Goal: Check status: Check status

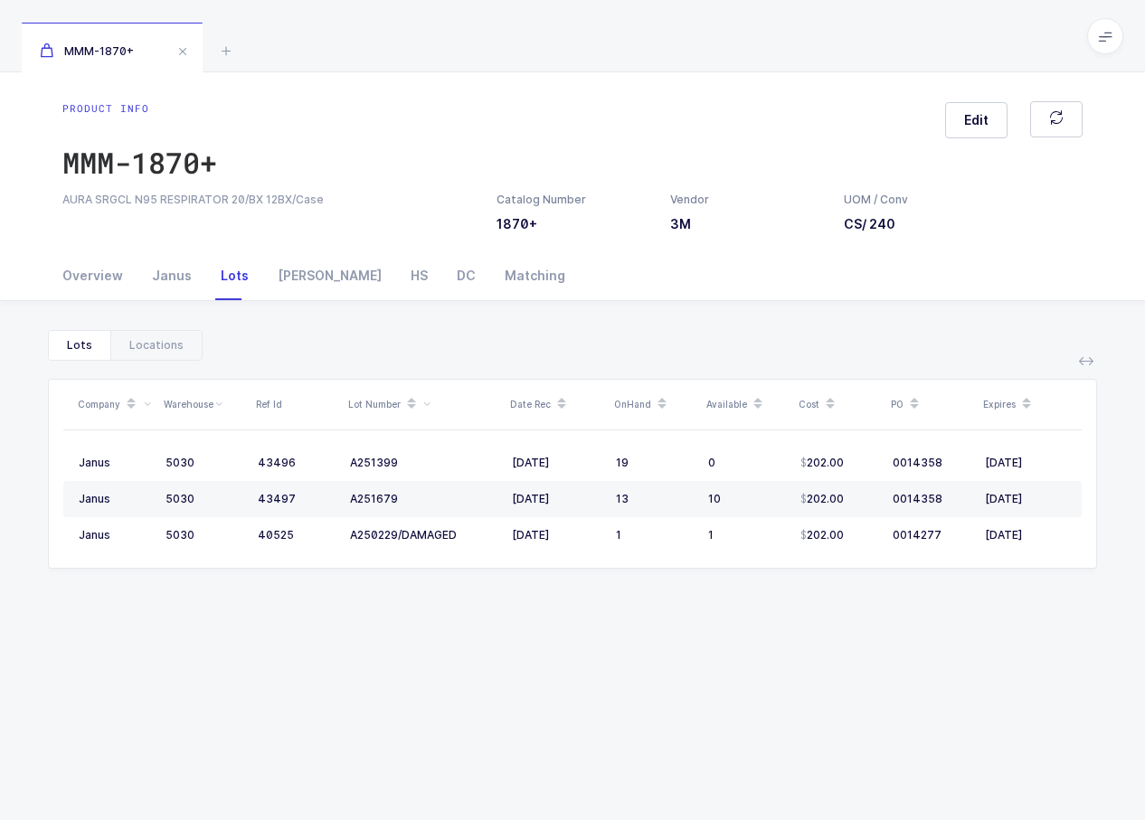
click at [251, 59] on div "MMM-1870+" at bounding box center [572, 36] width 1145 height 72
click at [237, 57] on icon at bounding box center [226, 51] width 22 height 22
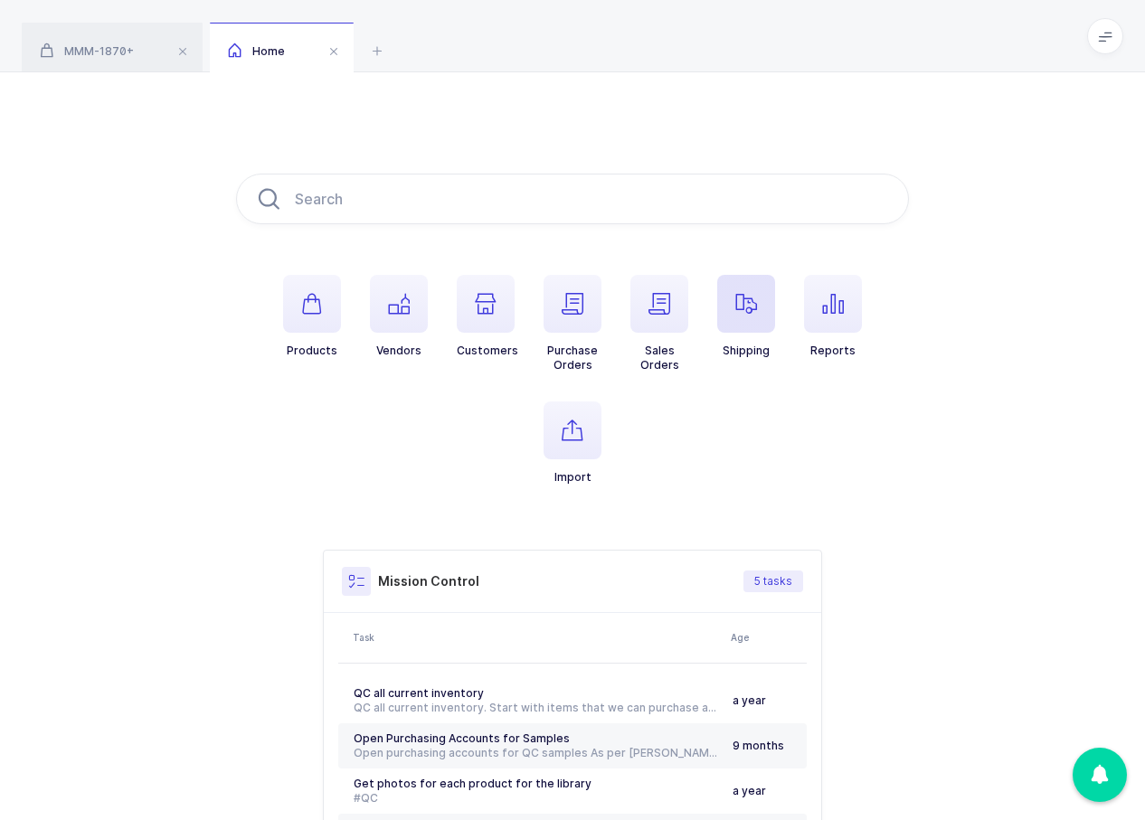
click at [741, 304] on icon "button" at bounding box center [746, 304] width 22 height 22
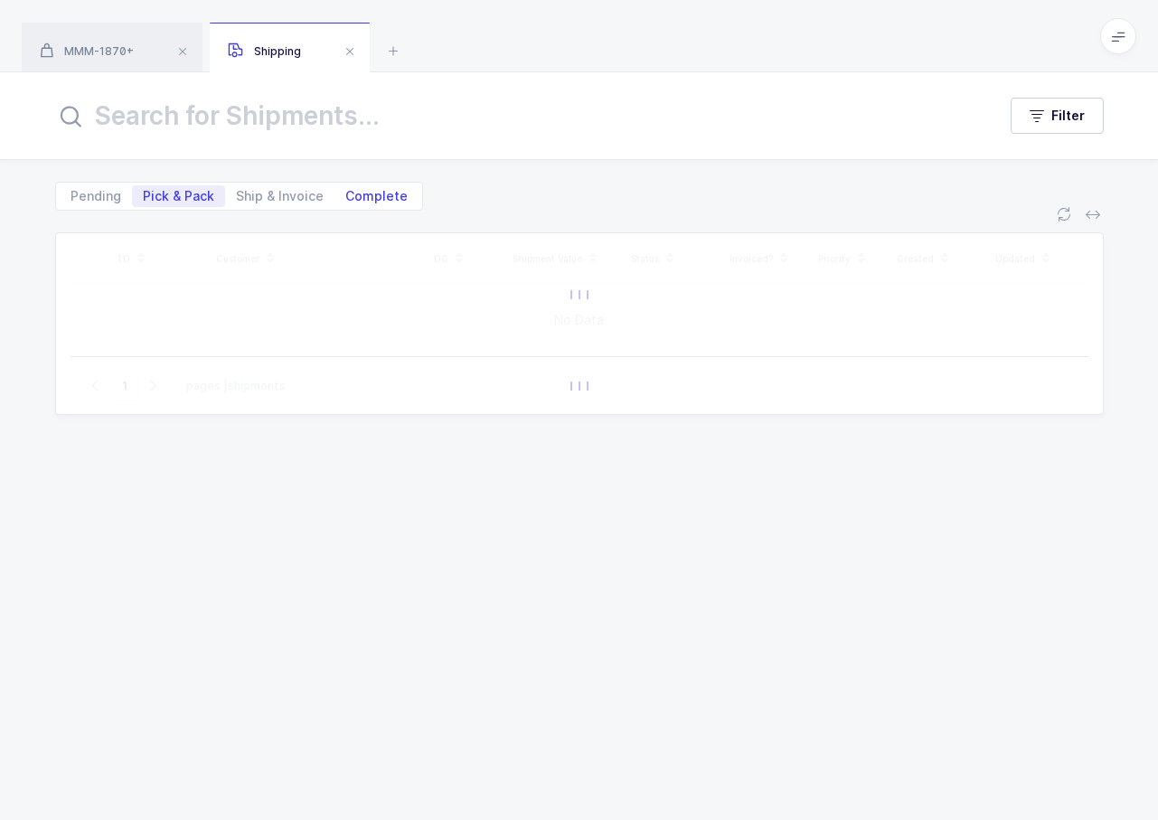
click at [351, 193] on span "Complete" at bounding box center [376, 196] width 62 height 13
click at [346, 193] on input "Complete" at bounding box center [341, 191] width 12 height 12
radio input "true"
radio input "false"
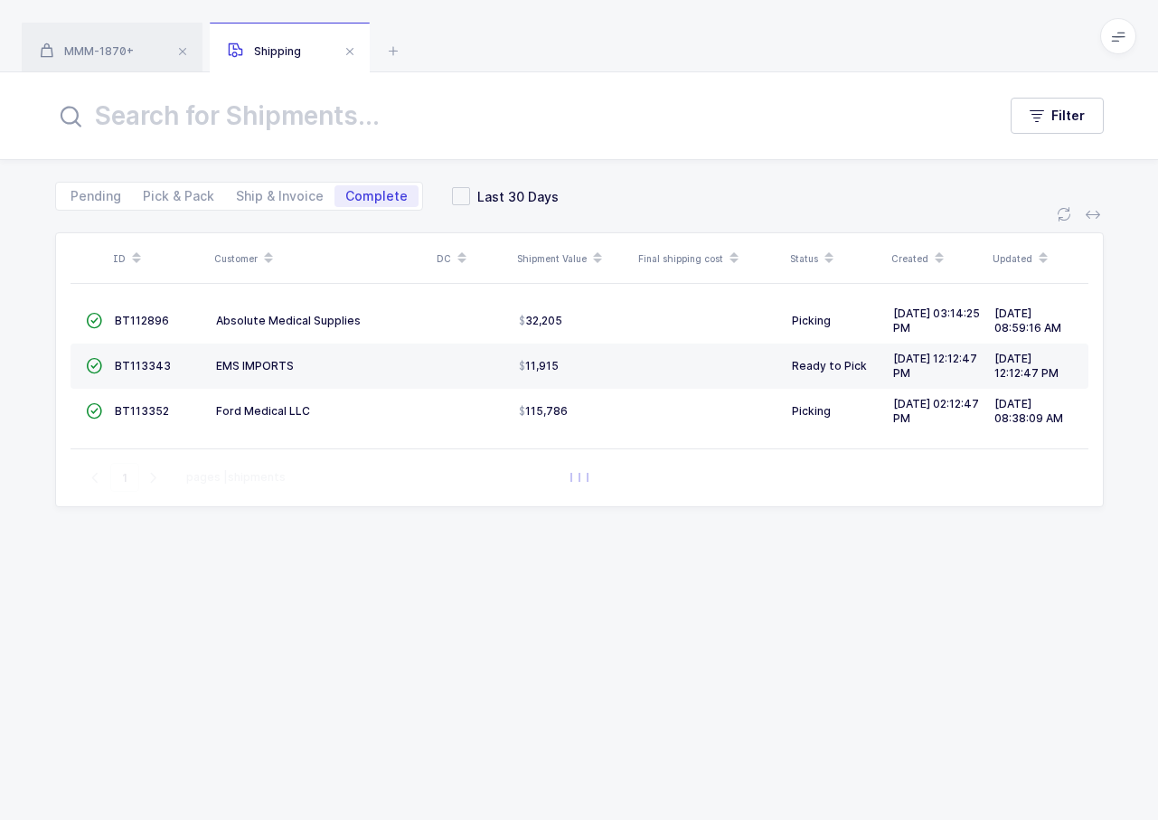
click at [411, 128] on input "text" at bounding box center [515, 115] width 920 height 43
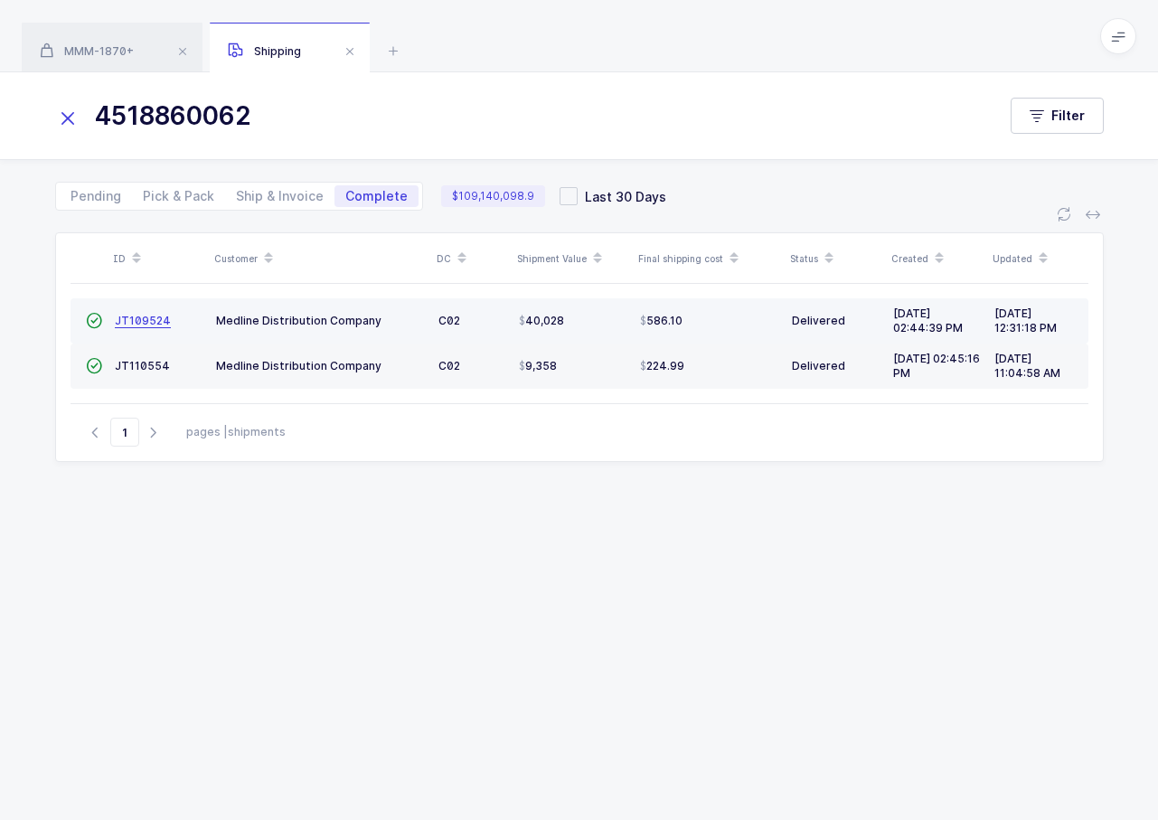
click at [155, 320] on span "JT109524" at bounding box center [143, 321] width 56 height 14
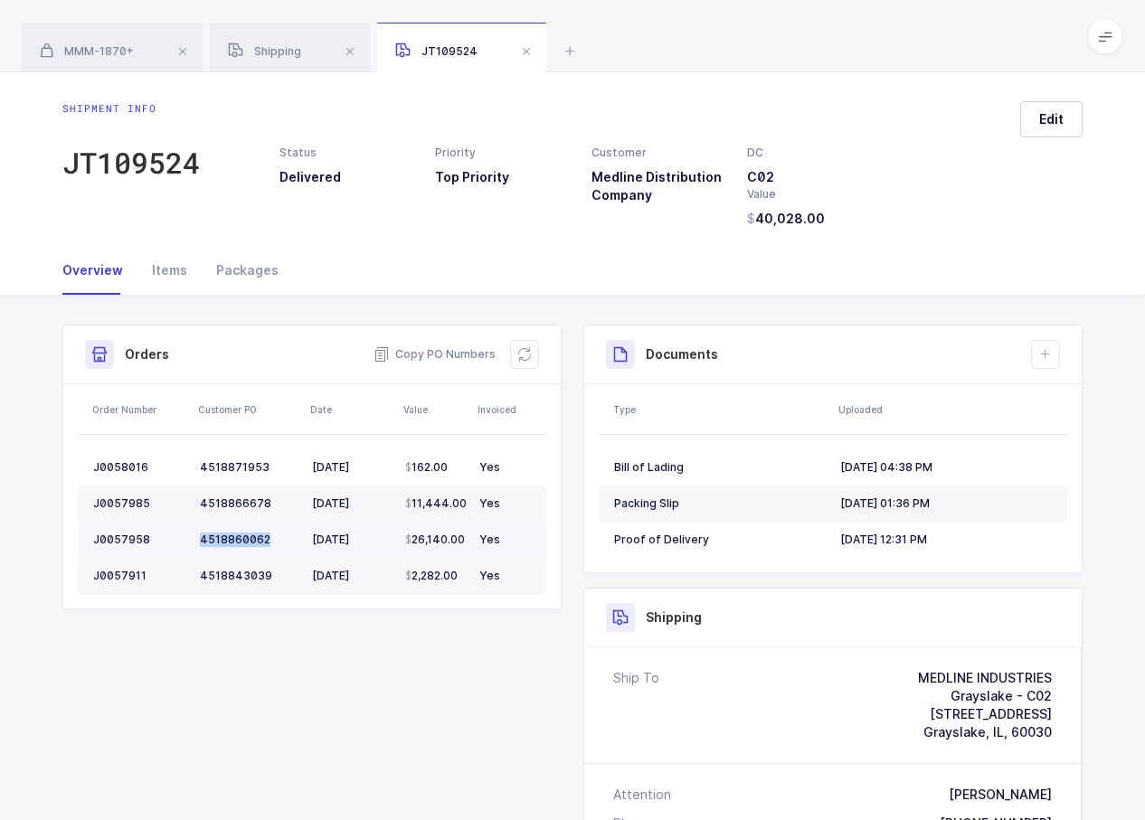
drag, startPoint x: 286, startPoint y: 550, endPoint x: 199, endPoint y: 544, distance: 87.0
click at [199, 544] on td "4518860062" at bounding box center [249, 540] width 112 height 36
click at [323, 53] on div "Shipping" at bounding box center [290, 48] width 160 height 51
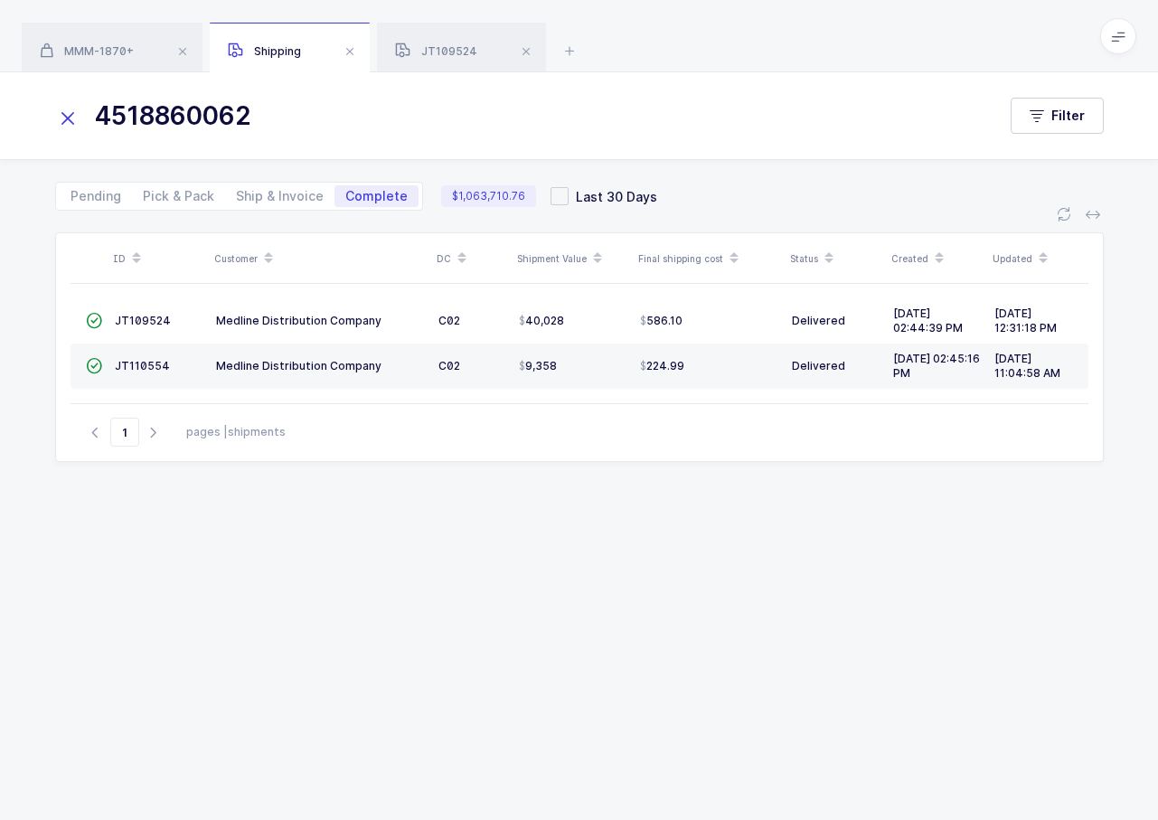
click at [368, 147] on div "4518860062 Filter" at bounding box center [579, 115] width 1158 height 87
click at [357, 129] on input "4518860062" at bounding box center [515, 115] width 920 height 43
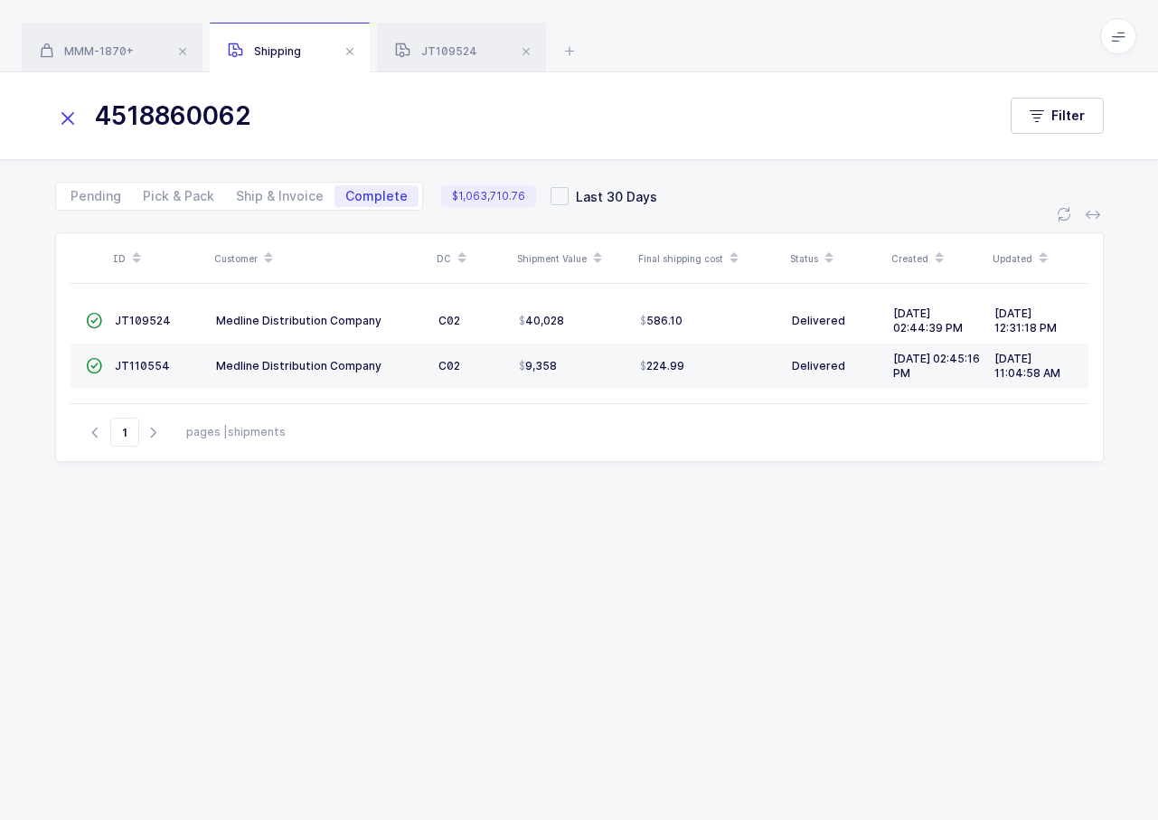
click at [357, 129] on input "4518860062" at bounding box center [515, 115] width 920 height 43
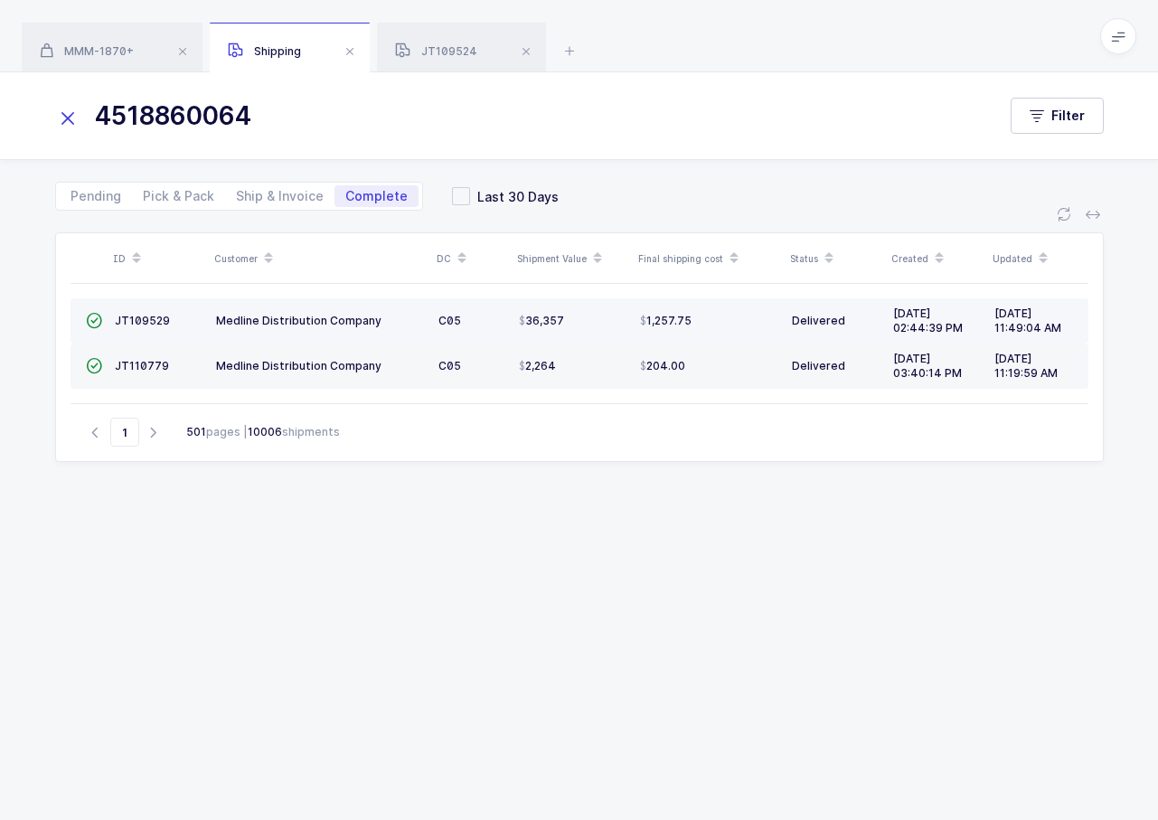
type input "4518860064"
click at [151, 333] on td "JT109529" at bounding box center [158, 320] width 101 height 45
click at [152, 322] on span "JT109529" at bounding box center [142, 321] width 55 height 14
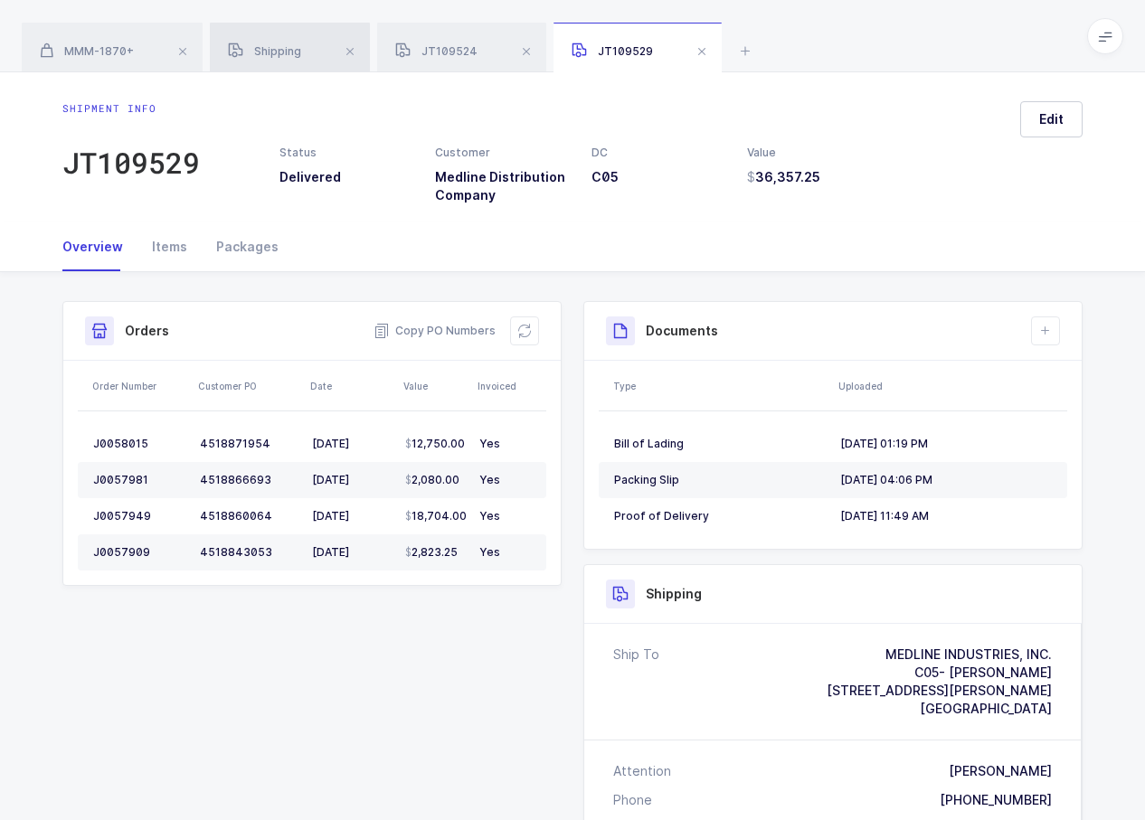
click at [324, 55] on div "Shipping" at bounding box center [290, 48] width 160 height 51
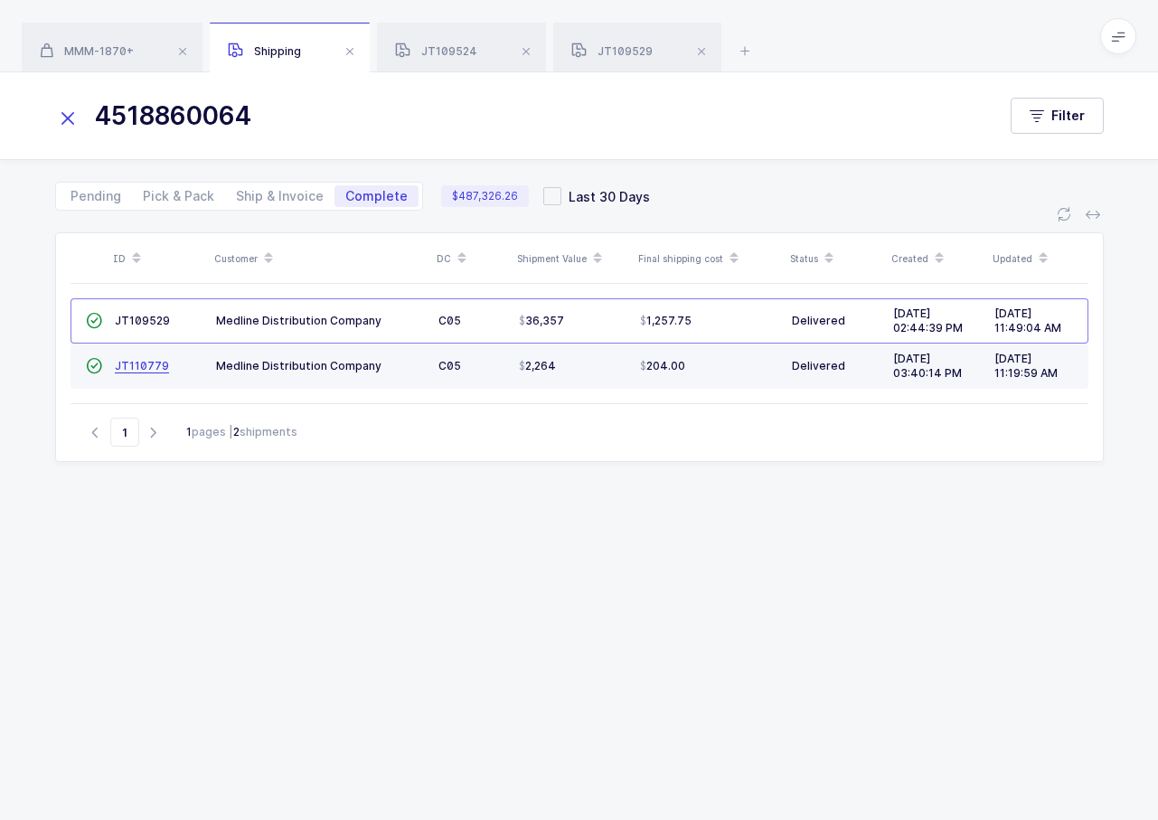
click at [155, 370] on span "JT110779" at bounding box center [142, 366] width 54 height 14
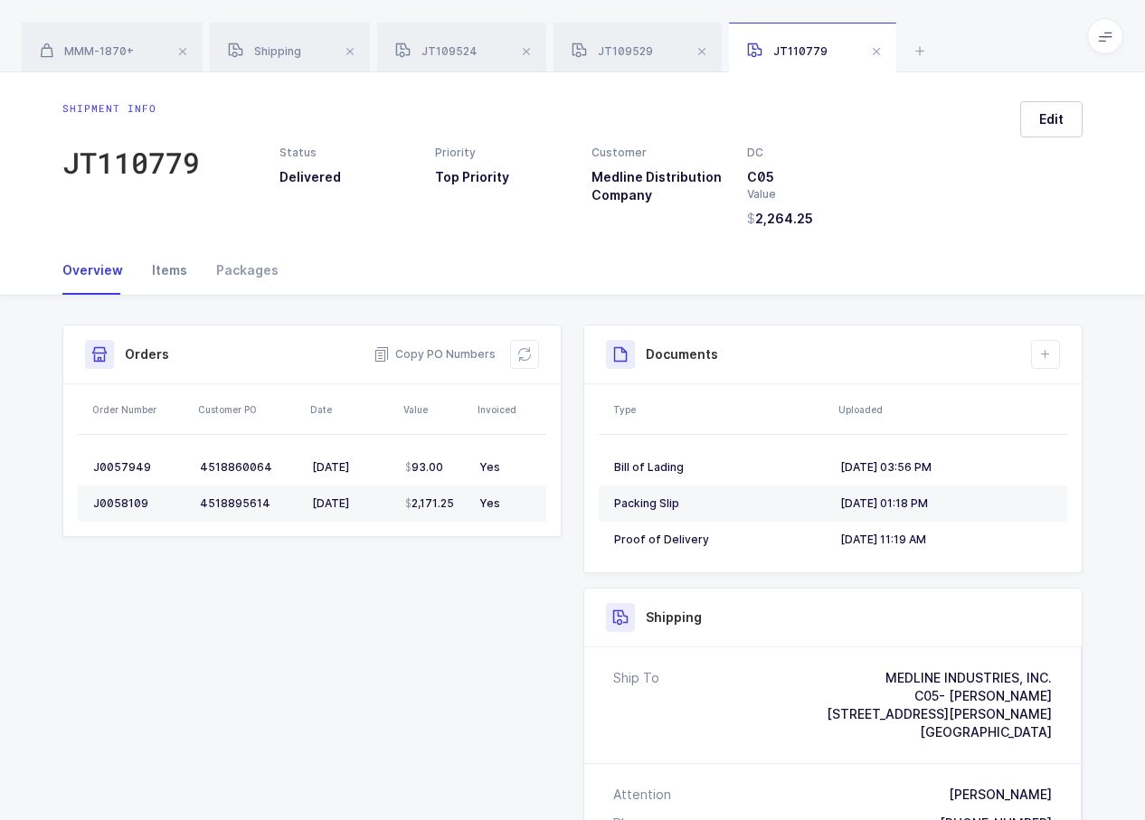
click at [176, 281] on div "Items" at bounding box center [169, 270] width 64 height 49
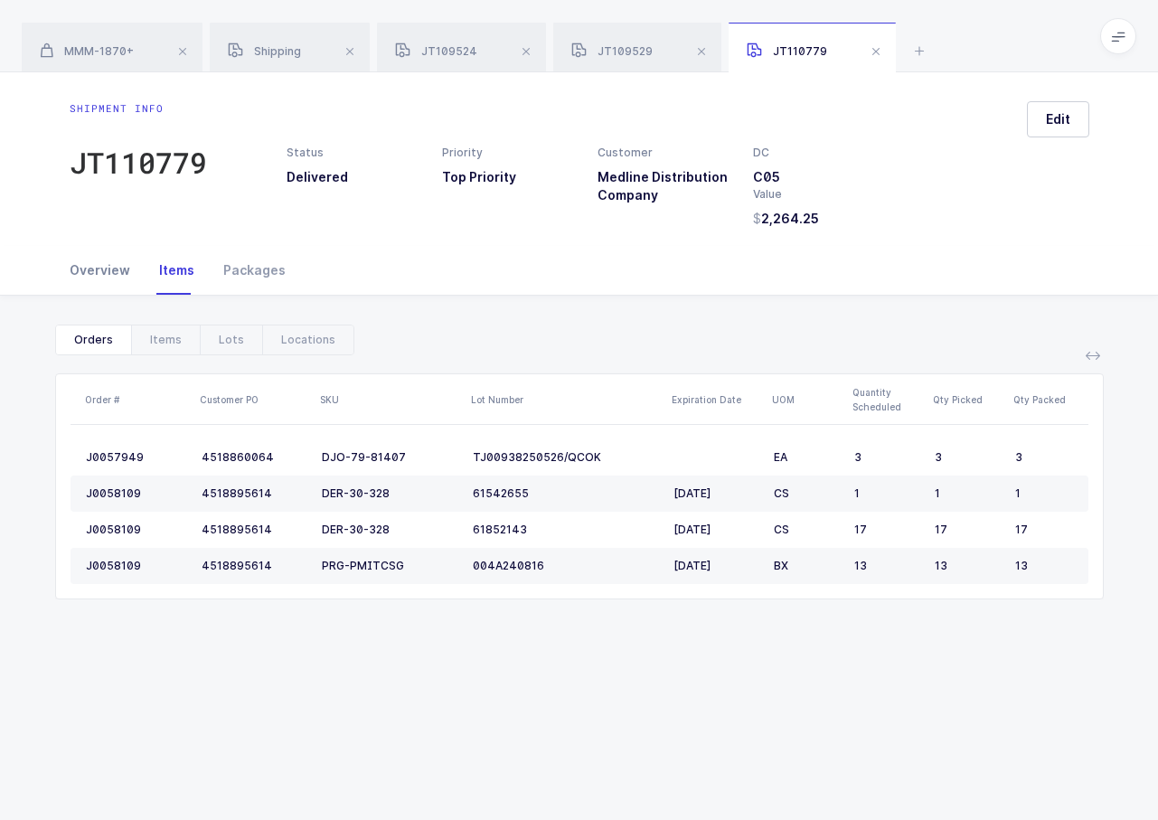
click at [102, 284] on div "Overview" at bounding box center [107, 270] width 75 height 49
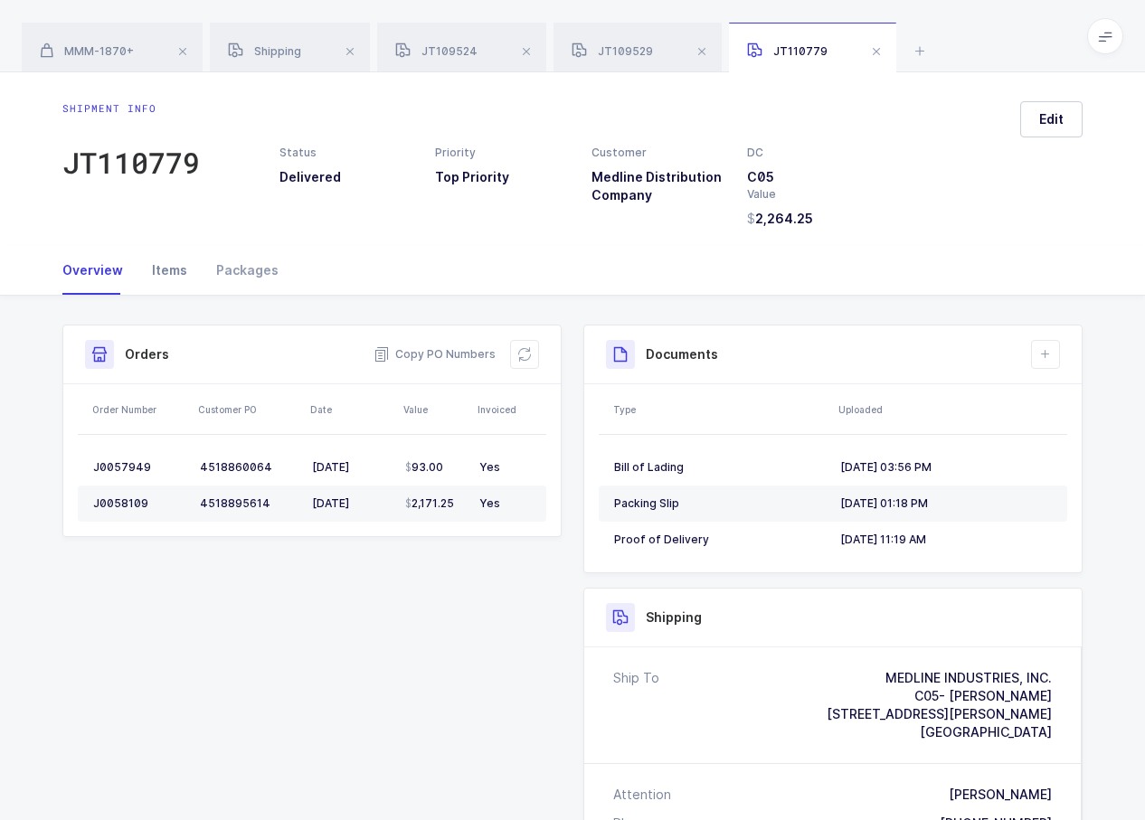
click at [173, 282] on div "Items" at bounding box center [169, 270] width 64 height 49
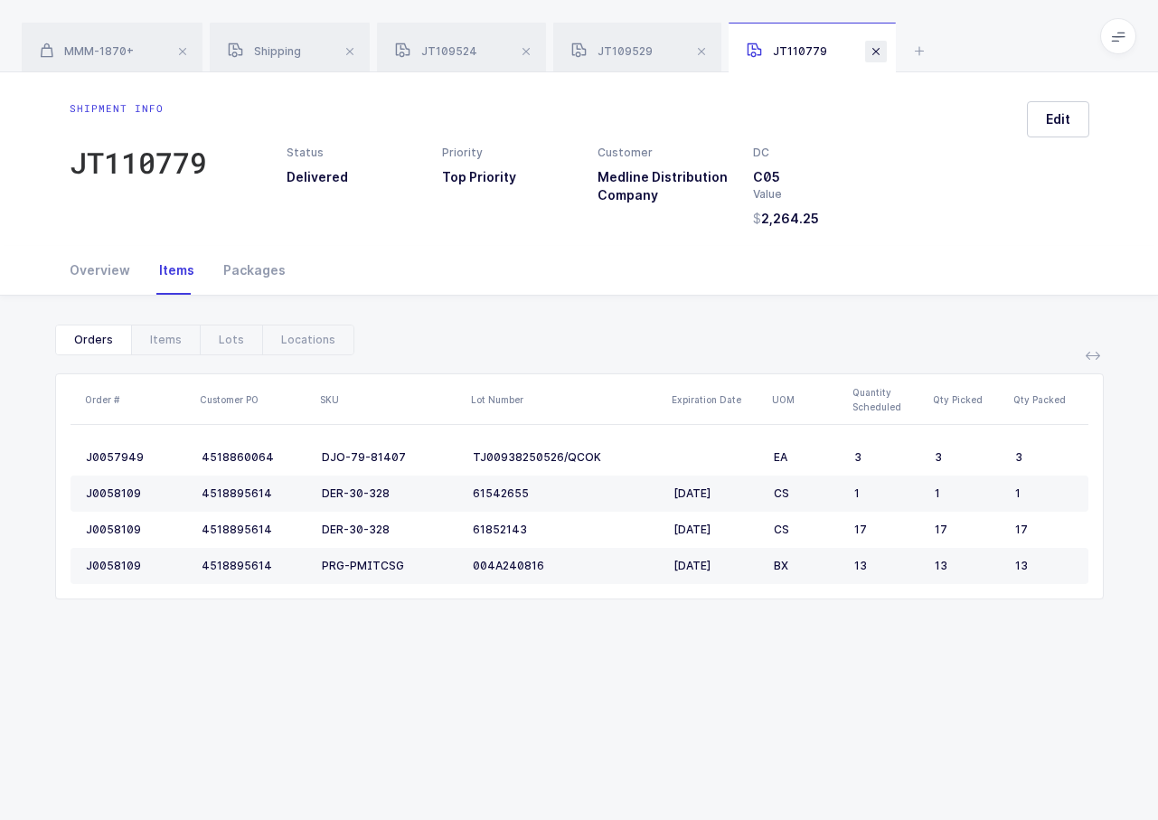
click at [887, 53] on span at bounding box center [876, 52] width 22 height 22
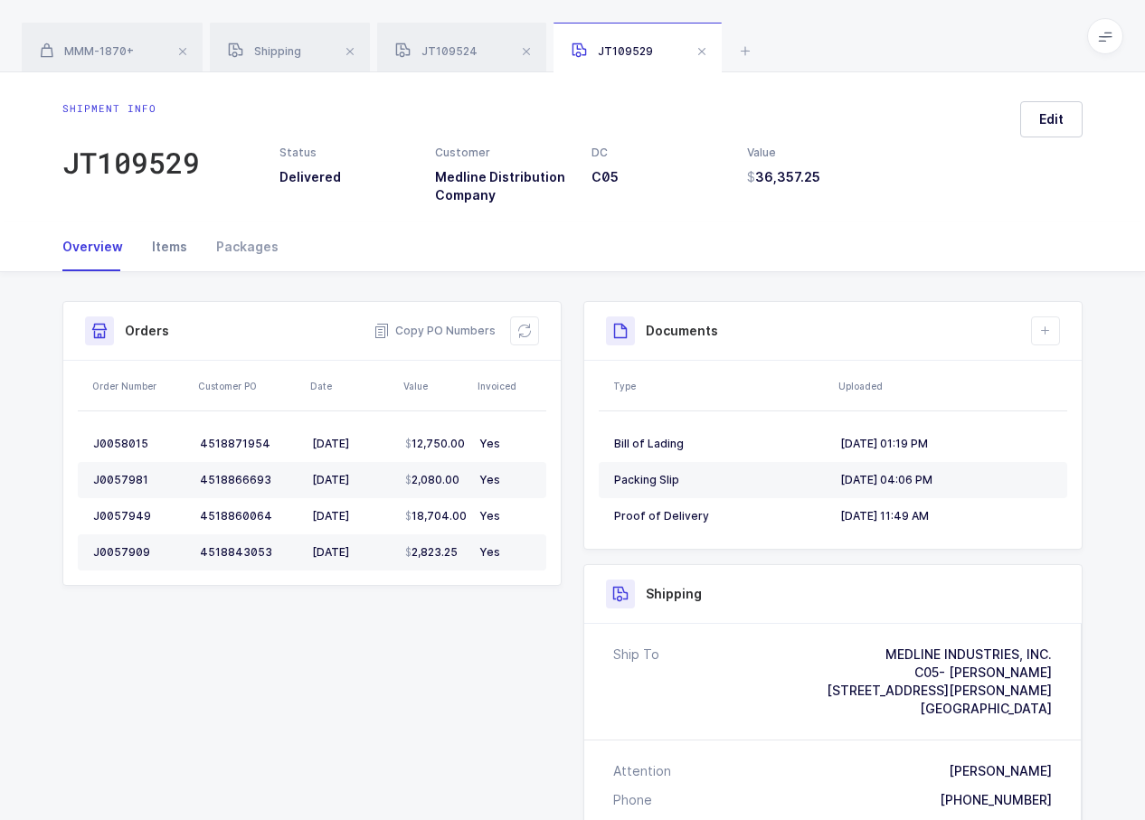
click at [165, 251] on div "Items" at bounding box center [169, 246] width 64 height 49
